Goal: Navigation & Orientation: Find specific page/section

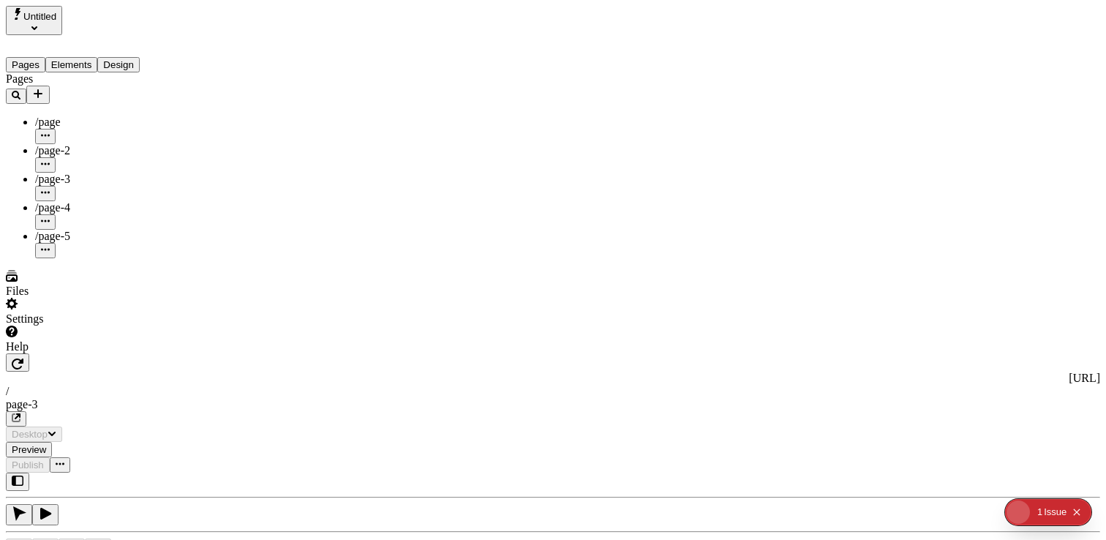
click at [77, 298] on div "Files" at bounding box center [94, 284] width 176 height 28
click at [89, 298] on div "Files" at bounding box center [94, 290] width 176 height 13
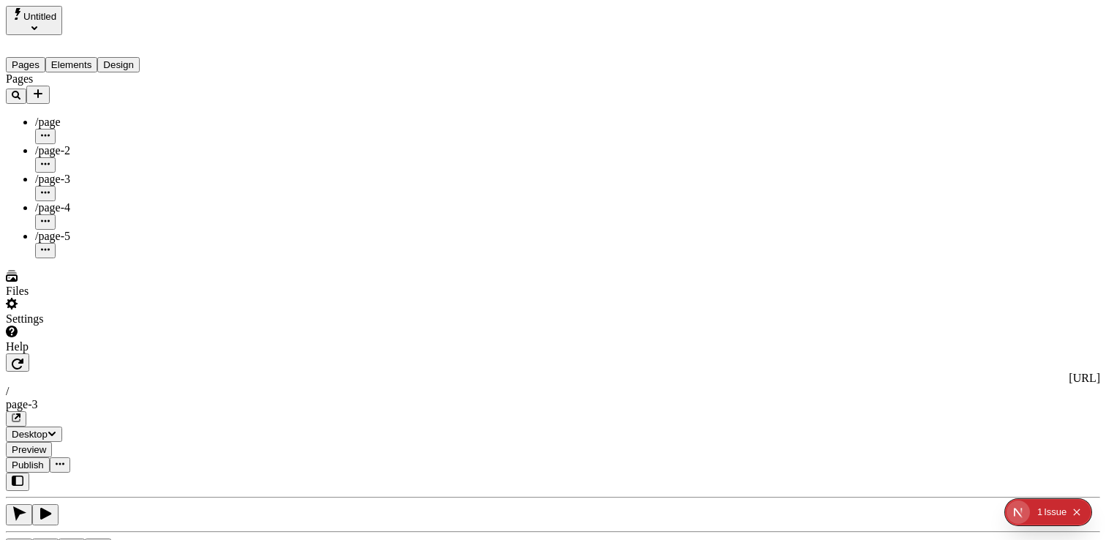
click at [66, 325] on div "Settings" at bounding box center [94, 312] width 176 height 28
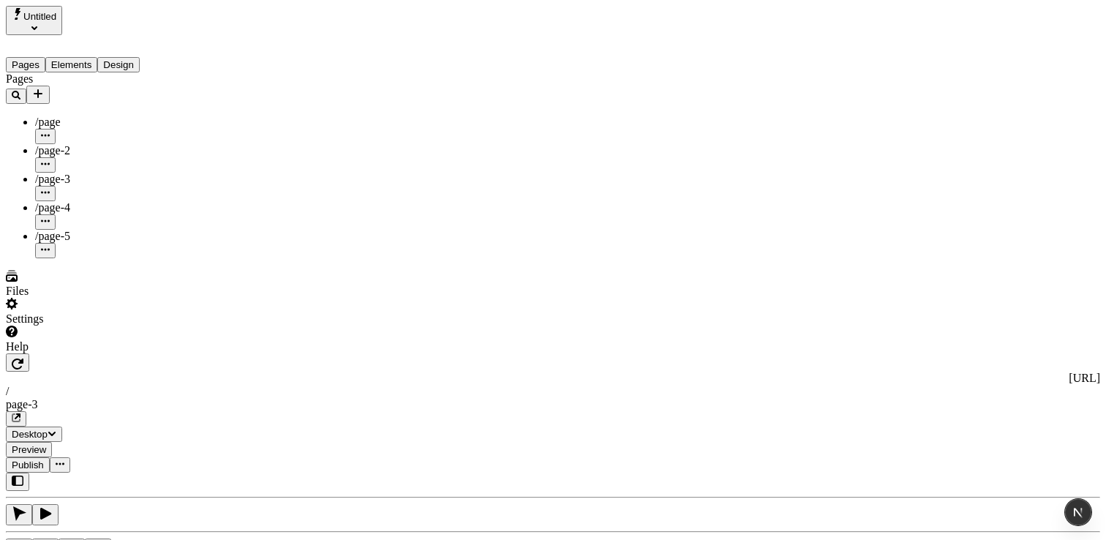
click at [90, 201] on div "/page-4" at bounding box center [108, 215] width 146 height 29
